Goal: Information Seeking & Learning: Learn about a topic

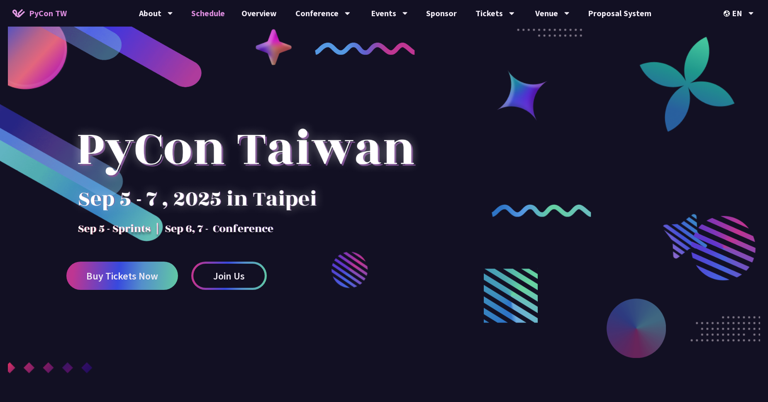
click at [218, 17] on link "Schedule" at bounding box center [208, 13] width 50 height 27
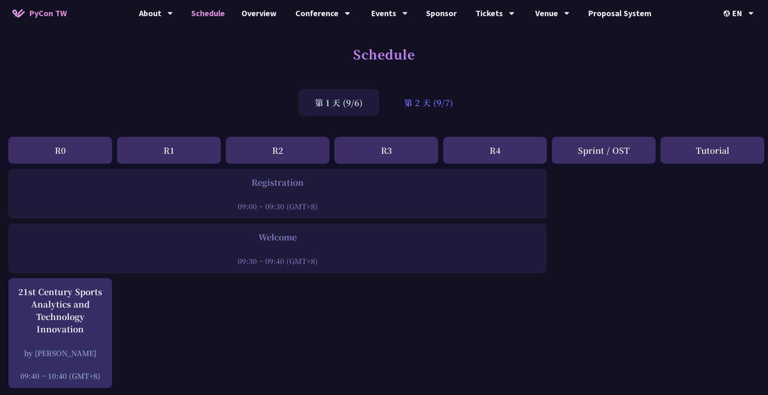
click at [431, 103] on div "第 2 天 (9/7)" at bounding box center [428, 102] width 82 height 27
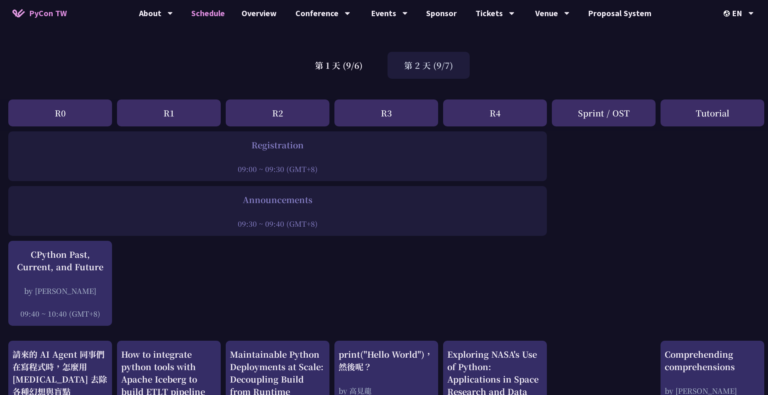
scroll to position [168, 0]
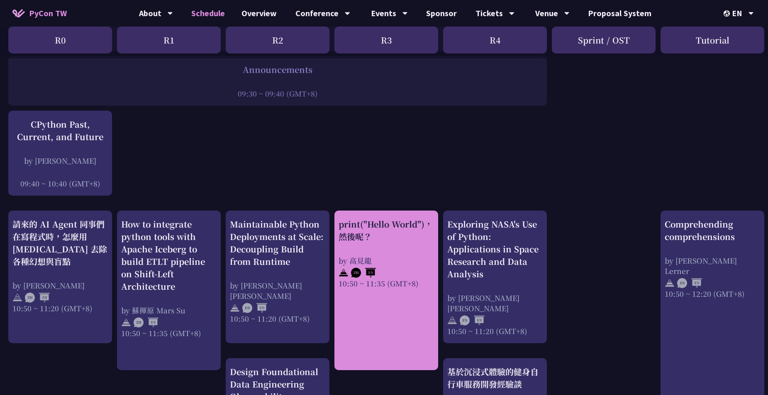
click at [376, 226] on div "print("Hello World")，然後呢？" at bounding box center [386, 230] width 95 height 25
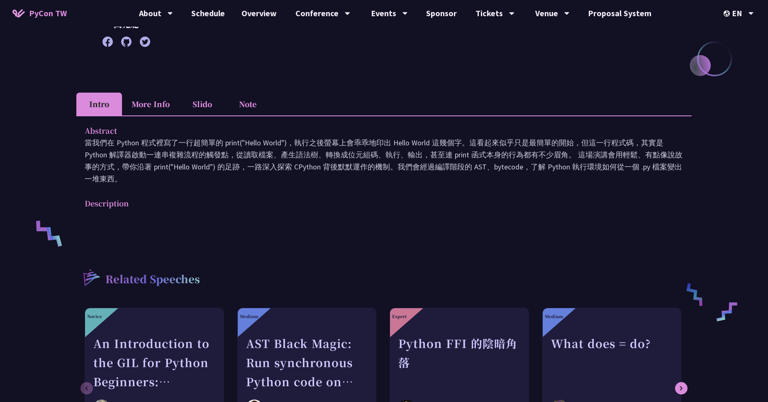
scroll to position [186, 0]
drag, startPoint x: 368, startPoint y: 176, endPoint x: 337, endPoint y: 152, distance: 38.9
click at [334, 153] on p "當我們在 Python 程式裡寫了一行超簡單的 print("Hello World")，執行之後螢幕上會乖乖地印出 Hello World 這幾個字。這看起…" at bounding box center [384, 160] width 599 height 48
click at [360, 152] on p "當我們在 Python 程式裡寫了一行超簡單的 print("Hello World")，執行之後螢幕上會乖乖地印出 Hello World 這幾個字。這看起…" at bounding box center [384, 160] width 599 height 48
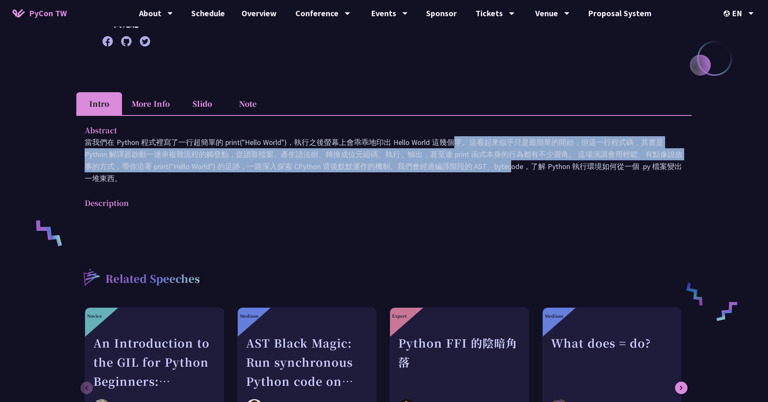
drag, startPoint x: 357, startPoint y: 144, endPoint x: 397, endPoint y: 171, distance: 49.0
click at [391, 170] on p "當我們在 Python 程式裡寫了一行超簡單的 print("Hello World")，執行之後螢幕上會乖乖地印出 Hello World 這幾個字。這看起…" at bounding box center [384, 160] width 599 height 48
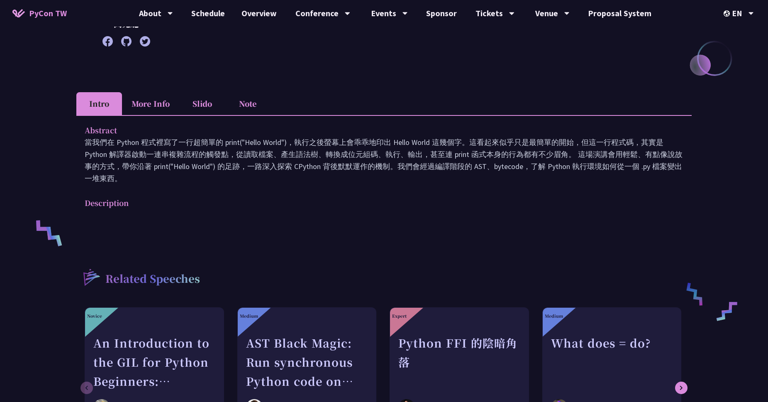
click at [402, 173] on p "當我們在 Python 程式裡寫了一行超簡單的 print("Hello World")，執行之後螢幕上會乖乖地印出 Hello World 這幾個字。這看起…" at bounding box center [384, 160] width 599 height 48
drag, startPoint x: 418, startPoint y: 175, endPoint x: 383, endPoint y: 158, distance: 38.8
click at [383, 158] on p "當我們在 Python 程式裡寫了一行超簡單的 print("Hello World")，執行之後螢幕上會乖乖地印出 Hello World 這幾個字。這看起…" at bounding box center [384, 160] width 599 height 48
click at [378, 155] on p "當我們在 Python 程式裡寫了一行超簡單的 print("Hello World")，執行之後螢幕上會乖乖地印出 Hello World 這幾個字。這看起…" at bounding box center [384, 160] width 599 height 48
drag, startPoint x: 346, startPoint y: 143, endPoint x: 385, endPoint y: 181, distance: 55.1
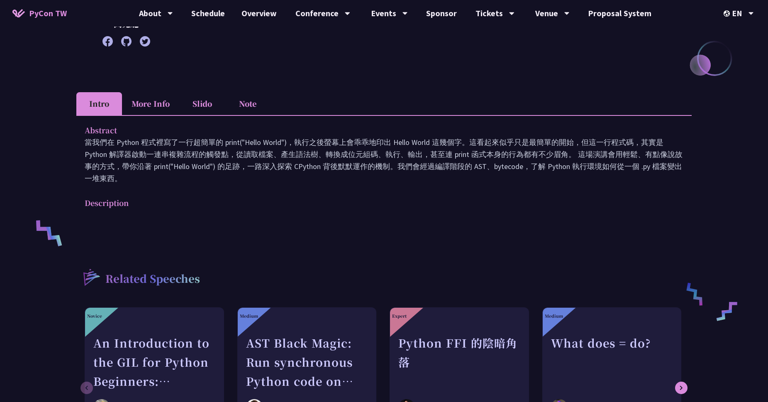
click at [374, 177] on p "當我們在 Python 程式裡寫了一行超簡單的 print("Hello World")，執行之後螢幕上會乖乖地印出 Hello World 這幾個字。這看起…" at bounding box center [384, 160] width 599 height 48
click at [386, 181] on p "當我們在 Python 程式裡寫了一行超簡單的 print("Hello World")，執行之後螢幕上會乖乖地印出 Hello World 這幾個字。這看起…" at bounding box center [384, 160] width 599 height 48
drag, startPoint x: 368, startPoint y: 169, endPoint x: 345, endPoint y: 156, distance: 26.2
click at [345, 157] on p "當我們在 Python 程式裡寫了一行超簡單的 print("Hello World")，執行之後螢幕上會乖乖地印出 Hello World 這幾個字。這看起…" at bounding box center [384, 160] width 599 height 48
click at [371, 154] on p "當我們在 Python 程式裡寫了一行超簡單的 print("Hello World")，執行之後螢幕上會乖乖地印出 Hello World 這幾個字。這看起…" at bounding box center [384, 160] width 599 height 48
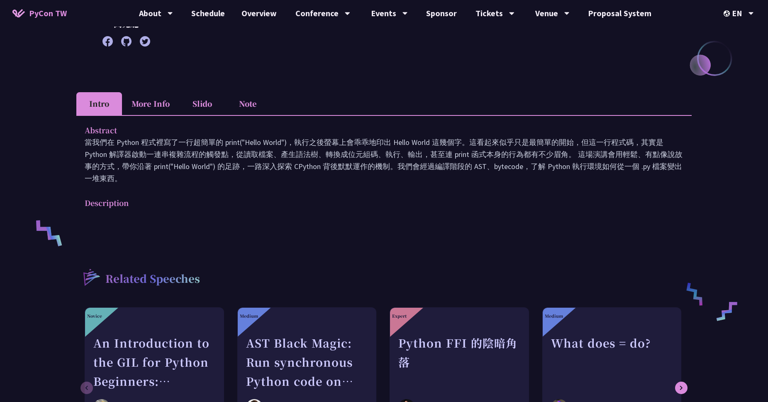
drag, startPoint x: 352, startPoint y: 142, endPoint x: 377, endPoint y: 172, distance: 38.9
click at [377, 172] on p "當我們在 Python 程式裡寫了一行超簡單的 print("Hello World")，執行之後螢幕上會乖乖地印出 Hello World 這幾個字。這看起…" at bounding box center [384, 160] width 599 height 48
click at [386, 177] on p "當我們在 Python 程式裡寫了一行超簡單的 print("Hello World")，執行之後螢幕上會乖乖地印出 Hello World 這幾個字。這看起…" at bounding box center [384, 160] width 599 height 48
drag, startPoint x: 357, startPoint y: 156, endPoint x: 346, endPoint y: 148, distance: 13.7
click at [346, 148] on p "當我們在 Python 程式裡寫了一行超簡單的 print("Hello World")，執行之後螢幕上會乖乖地印出 Hello World 這幾個字。這看起…" at bounding box center [384, 160] width 599 height 48
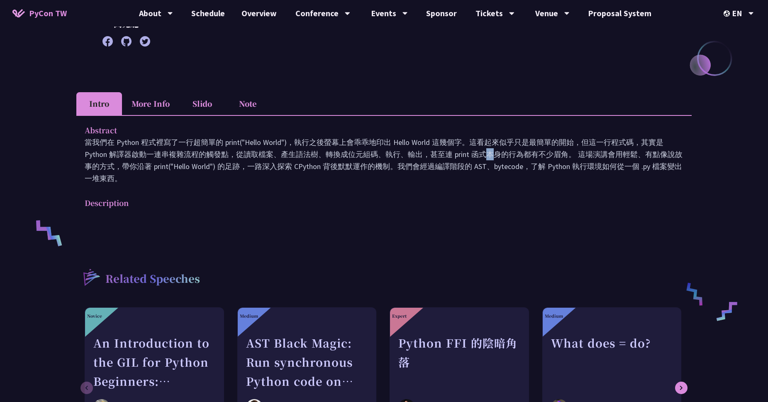
drag, startPoint x: 367, startPoint y: 150, endPoint x: 328, endPoint y: 135, distance: 41.8
click at [365, 149] on p "當我們在 Python 程式裡寫了一行超簡單的 print("Hello World")，執行之後螢幕上會乖乖地印出 Hello World 這幾個字。這看起…" at bounding box center [384, 160] width 599 height 48
drag, startPoint x: 328, startPoint y: 135, endPoint x: 365, endPoint y: 170, distance: 51.4
click at [359, 168] on div "Abstract 當我們在 Python 程式裡寫了一行超簡單的 print("Hello World")，執行之後螢幕上會乖乖地印出 Hello World…" at bounding box center [384, 154] width 599 height 60
click at [367, 169] on p "當我們在 Python 程式裡寫了一行超簡單的 print("Hello World")，執行之後螢幕上會乖乖地印出 Hello World 這幾個字。這看起…" at bounding box center [384, 160] width 599 height 48
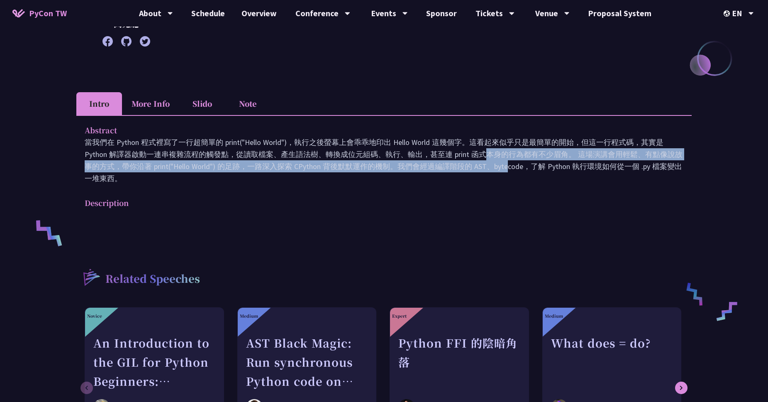
drag, startPoint x: 384, startPoint y: 168, endPoint x: 357, endPoint y: 153, distance: 31.6
click at [357, 153] on p "當我們在 Python 程式裡寫了一行超簡單的 print("Hello World")，執行之後螢幕上會乖乖地印出 Hello World 這幾個字。這看起…" at bounding box center [384, 160] width 599 height 48
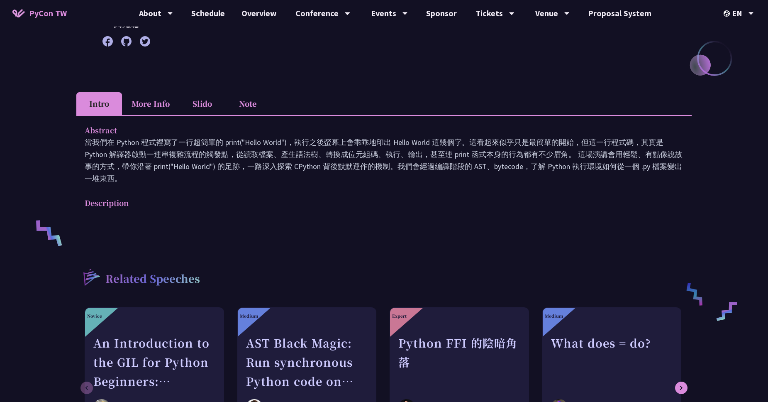
drag, startPoint x: 370, startPoint y: 153, endPoint x: 352, endPoint y: 142, distance: 21.8
click at [368, 152] on p "當我們在 Python 程式裡寫了一行超簡單的 print("Hello World")，執行之後螢幕上會乖乖地印出 Hello World 這幾個字。這看起…" at bounding box center [384, 160] width 599 height 48
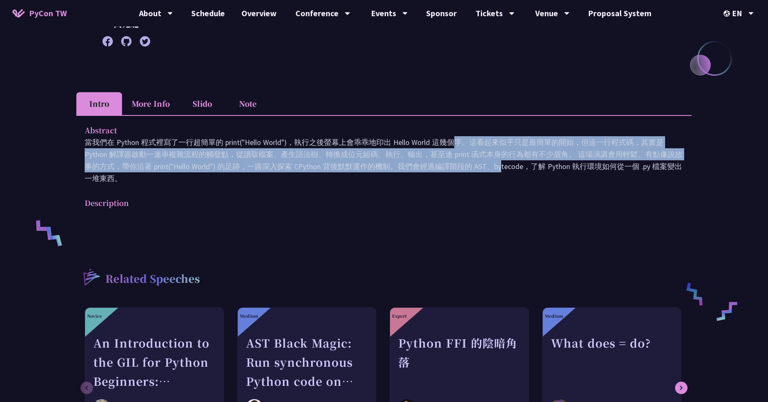
drag, startPoint x: 352, startPoint y: 142, endPoint x: 381, endPoint y: 171, distance: 41.1
click at [368, 168] on p "當我們在 Python 程式裡寫了一行超簡單的 print("Hello World")，執行之後螢幕上會乖乖地印出 Hello World 這幾個字。這看起…" at bounding box center [384, 160] width 599 height 48
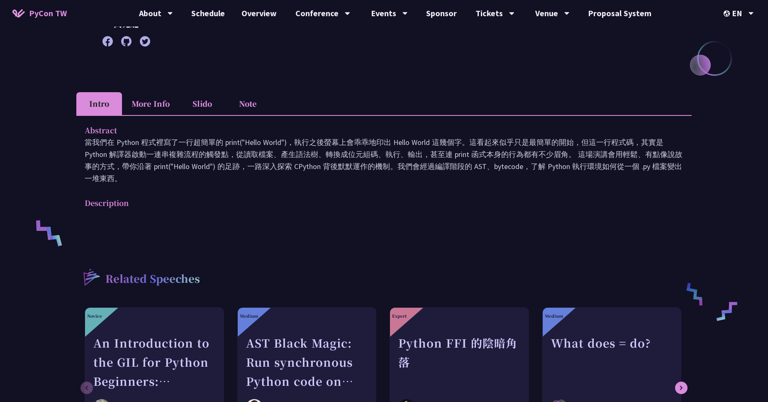
click at [382, 171] on p "當我們在 Python 程式裡寫了一行超簡單的 print("Hello World")，執行之後螢幕上會乖乖地印出 Hello World 這幾個字。這看起…" at bounding box center [384, 160] width 599 height 48
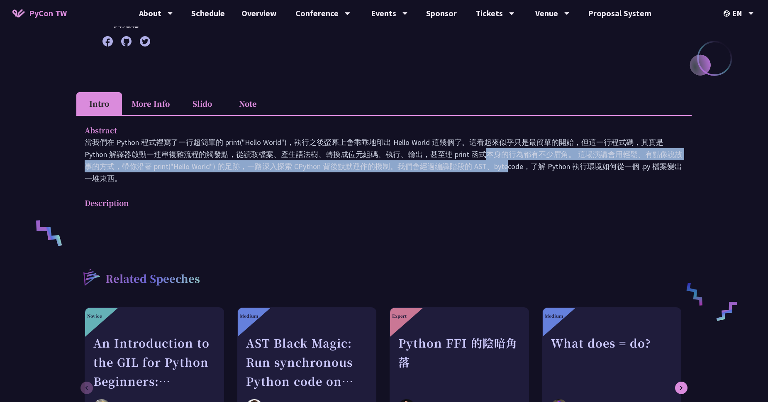
drag, startPoint x: 376, startPoint y: 163, endPoint x: 360, endPoint y: 155, distance: 17.3
click at [360, 155] on p "當我們在 Python 程式裡寫了一行超簡單的 print("Hello World")，執行之後螢幕上會乖乖地印出 Hello World 這幾個字。這看起…" at bounding box center [384, 160] width 599 height 48
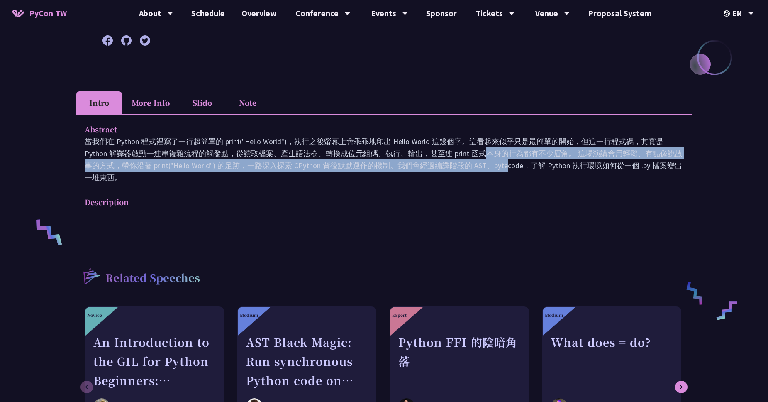
scroll to position [188, 0]
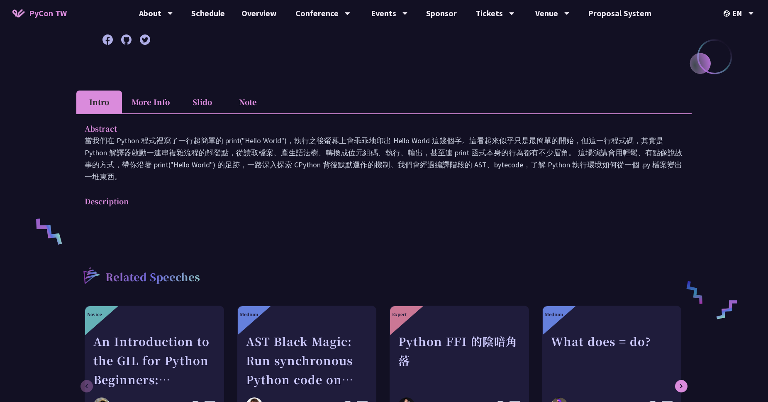
click at [245, 106] on li "Note" at bounding box center [248, 101] width 46 height 23
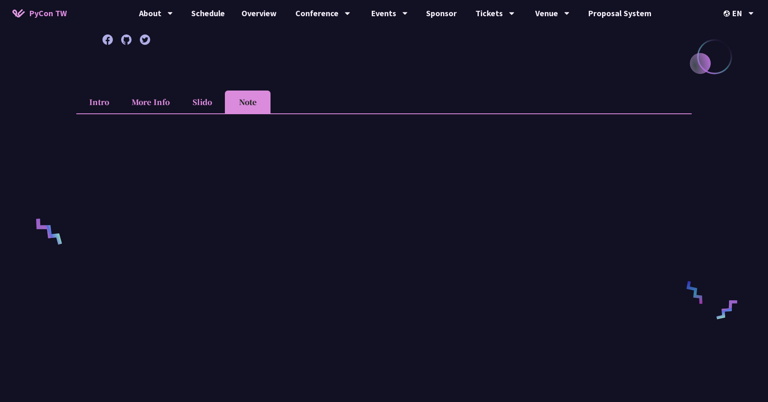
click at [211, 105] on li "Slido" at bounding box center [202, 101] width 46 height 23
click at [145, 100] on li "More Info" at bounding box center [150, 101] width 57 height 23
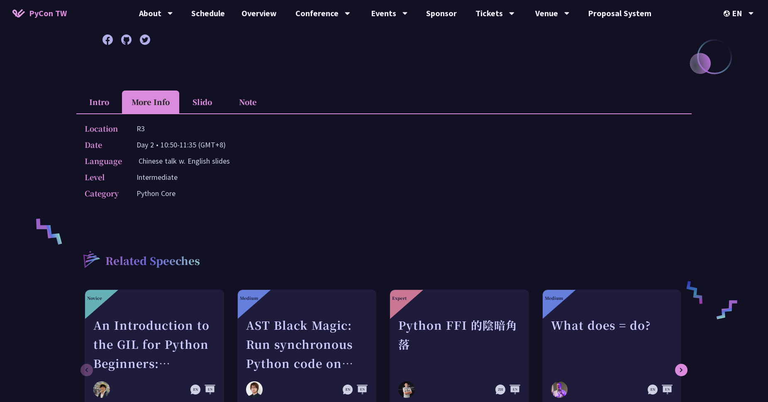
click at [185, 100] on li "Slido" at bounding box center [202, 101] width 46 height 23
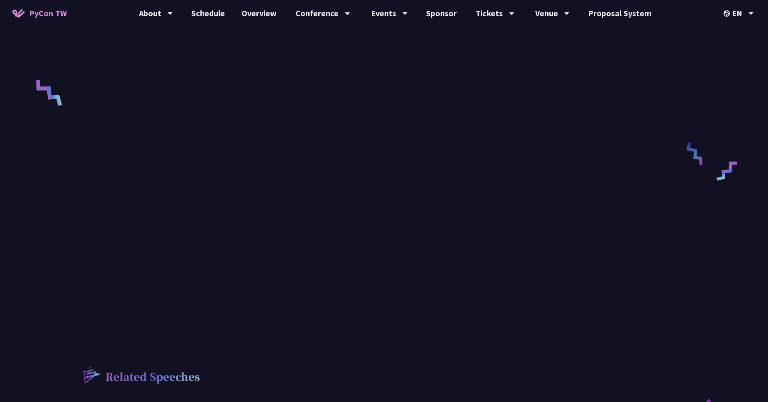
scroll to position [248, 0]
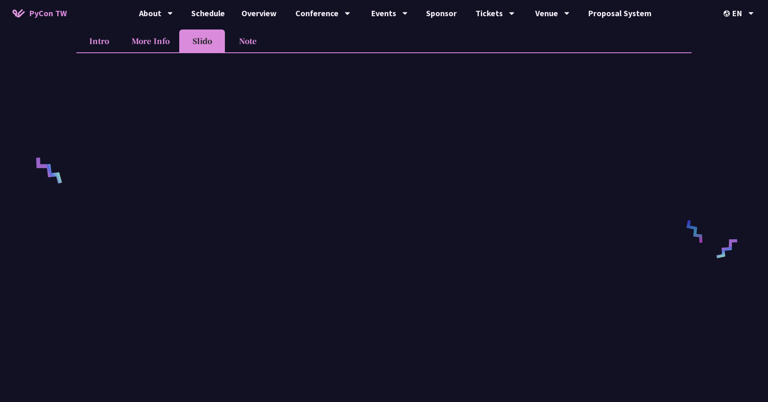
click at [158, 46] on li "More Info" at bounding box center [150, 40] width 57 height 23
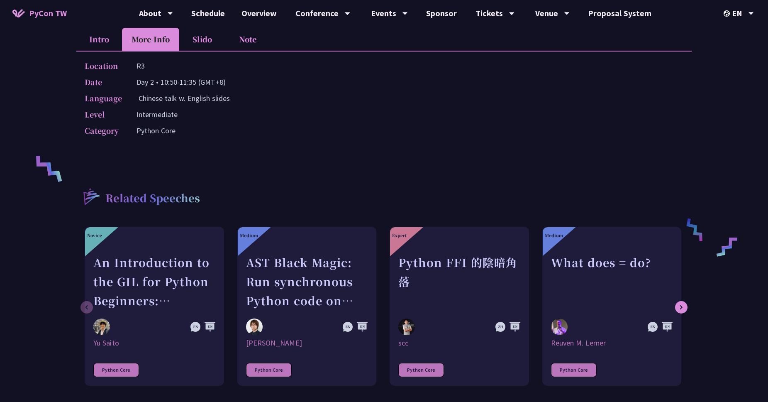
scroll to position [252, 0]
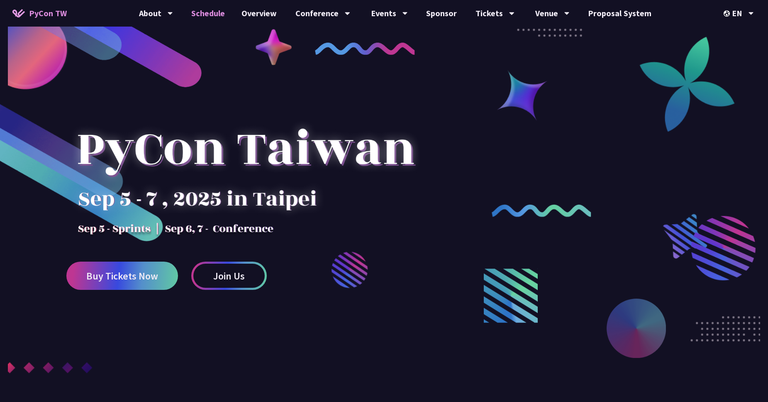
click at [207, 18] on link "Schedule" at bounding box center [208, 13] width 50 height 27
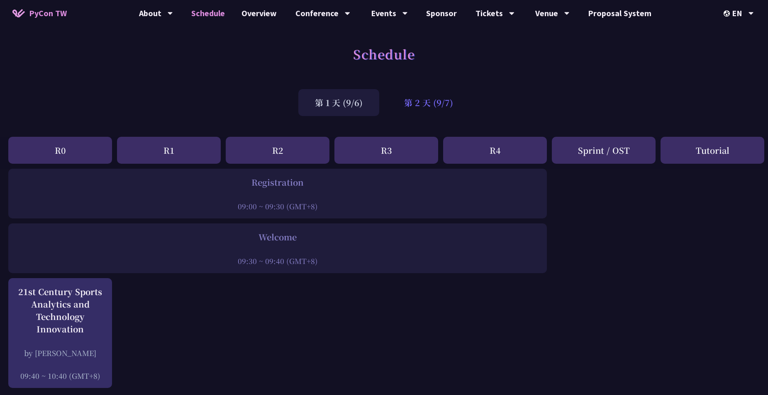
click at [423, 103] on div "第 2 天 (9/7)" at bounding box center [428, 102] width 82 height 27
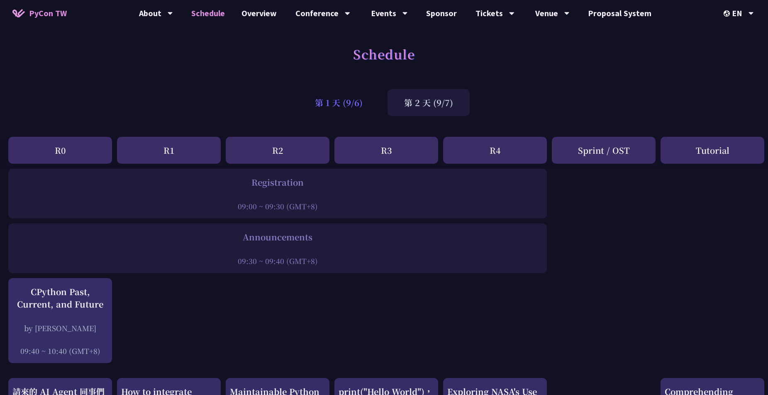
click at [358, 102] on div "第 1 天 (9/6)" at bounding box center [338, 102] width 81 height 27
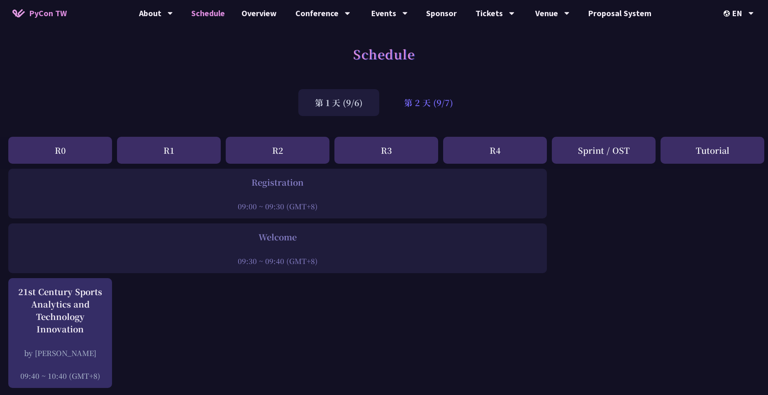
click at [416, 101] on div "第 2 天 (9/7)" at bounding box center [428, 102] width 82 height 27
